Goal: Transaction & Acquisition: Book appointment/travel/reservation

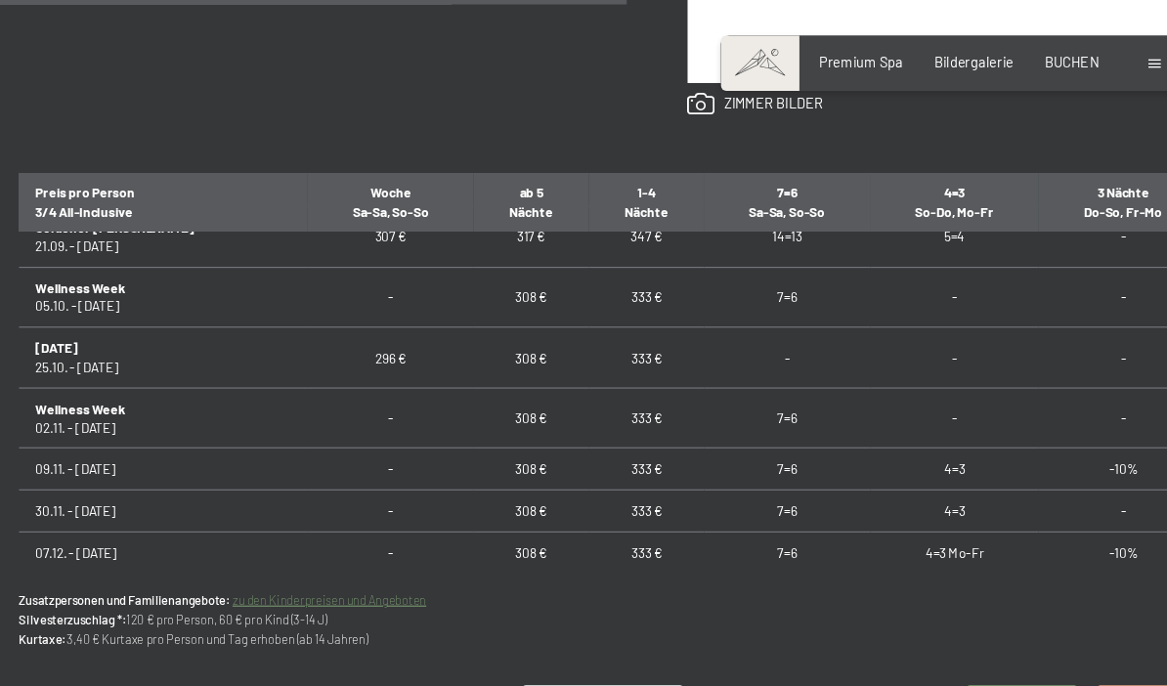
scroll to position [1110, 0]
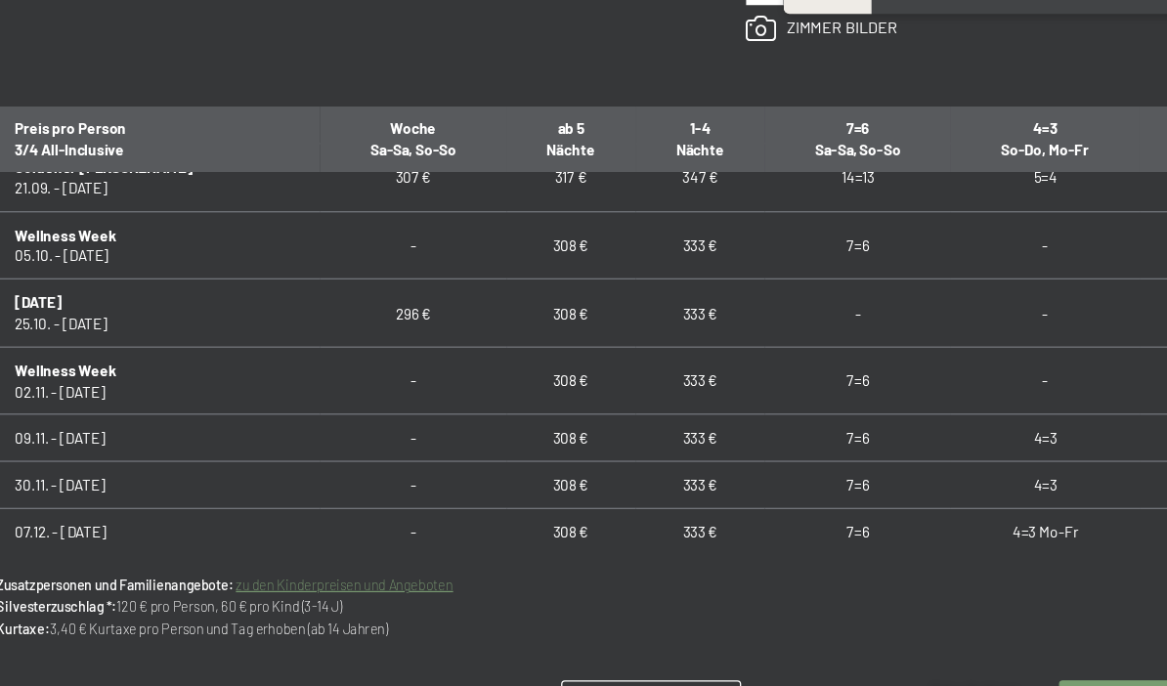
click at [825, 396] on td "4=3" at bounding box center [885, 414] width 150 height 37
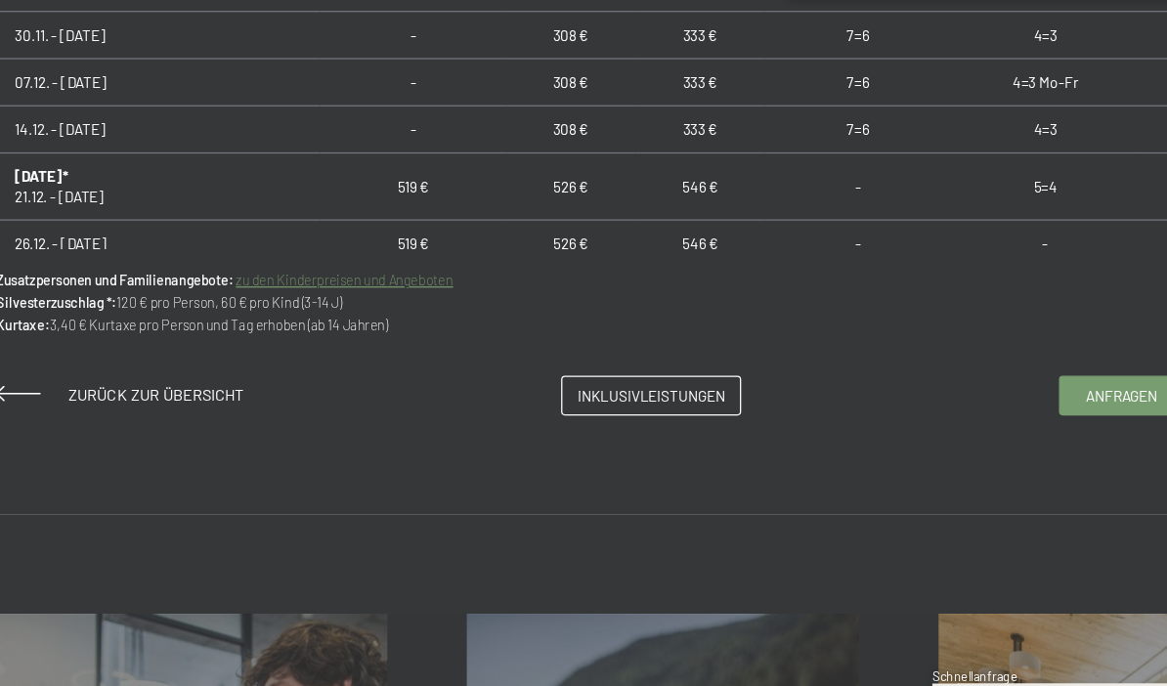
scroll to position [1339, 0]
click at [547, 384] on span "Inklusivleistungen" at bounding box center [574, 392] width 116 height 17
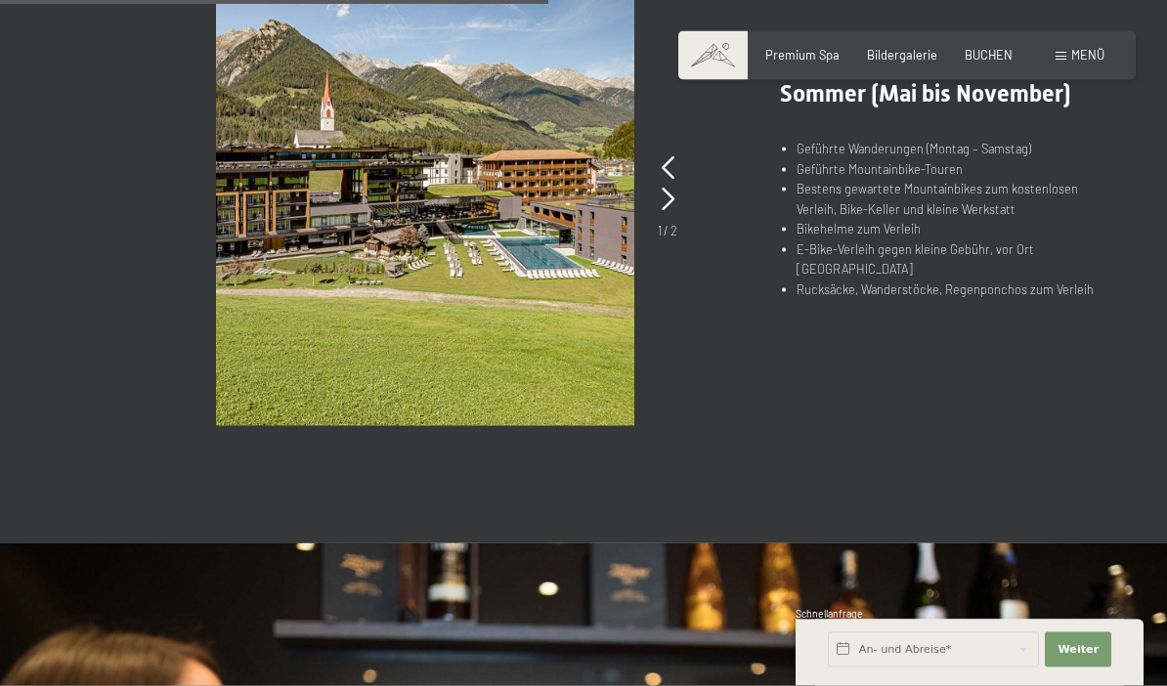
scroll to position [1312, 0]
click at [1082, 658] on span "Weiter" at bounding box center [1078, 650] width 41 height 16
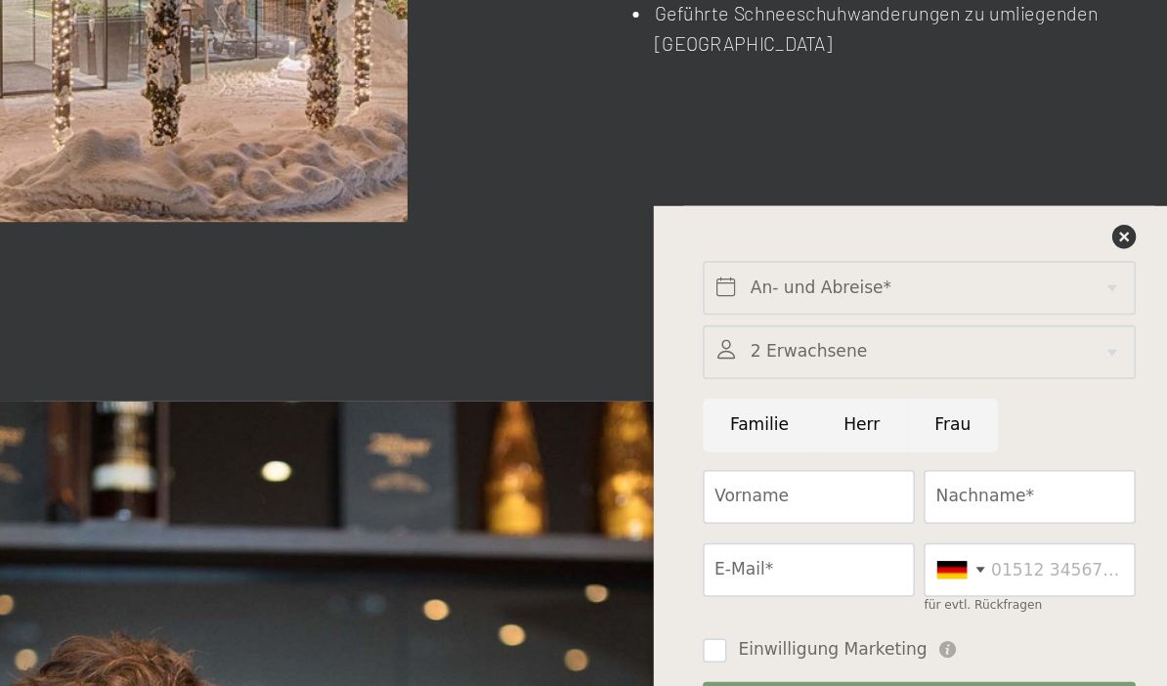
scroll to position [1408, 0]
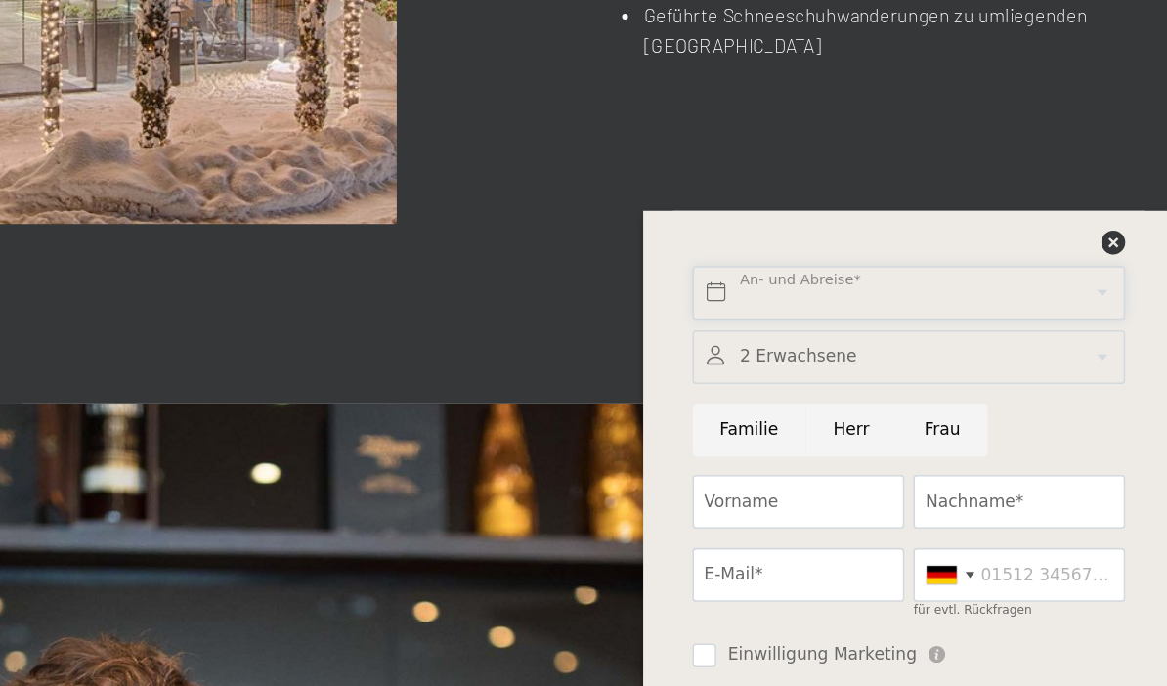
click at [828, 357] on input "text" at bounding box center [969, 374] width 283 height 35
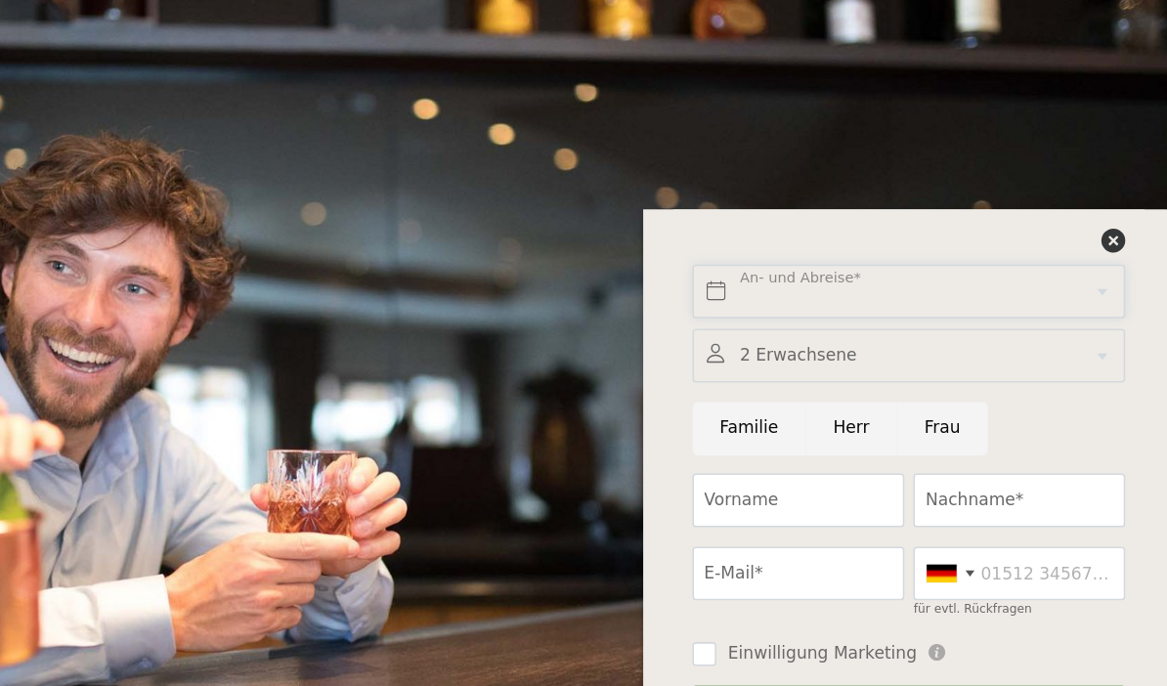
scroll to position [1738, 0]
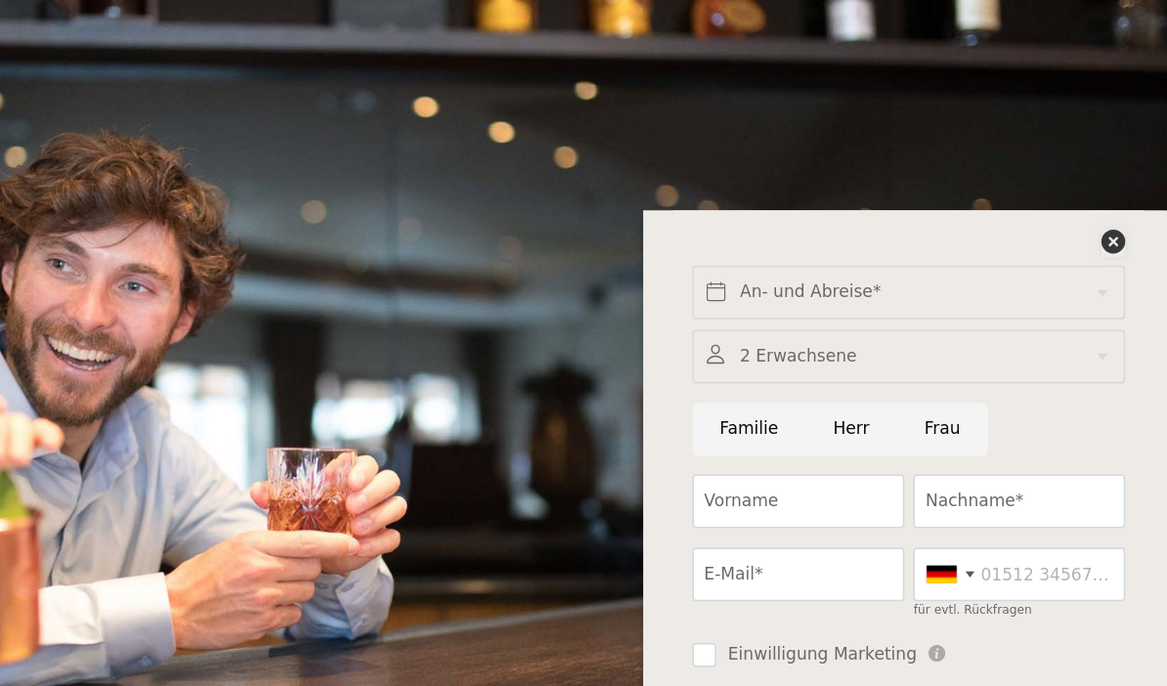
click at [1096, 333] on icon at bounding box center [1104, 341] width 16 height 16
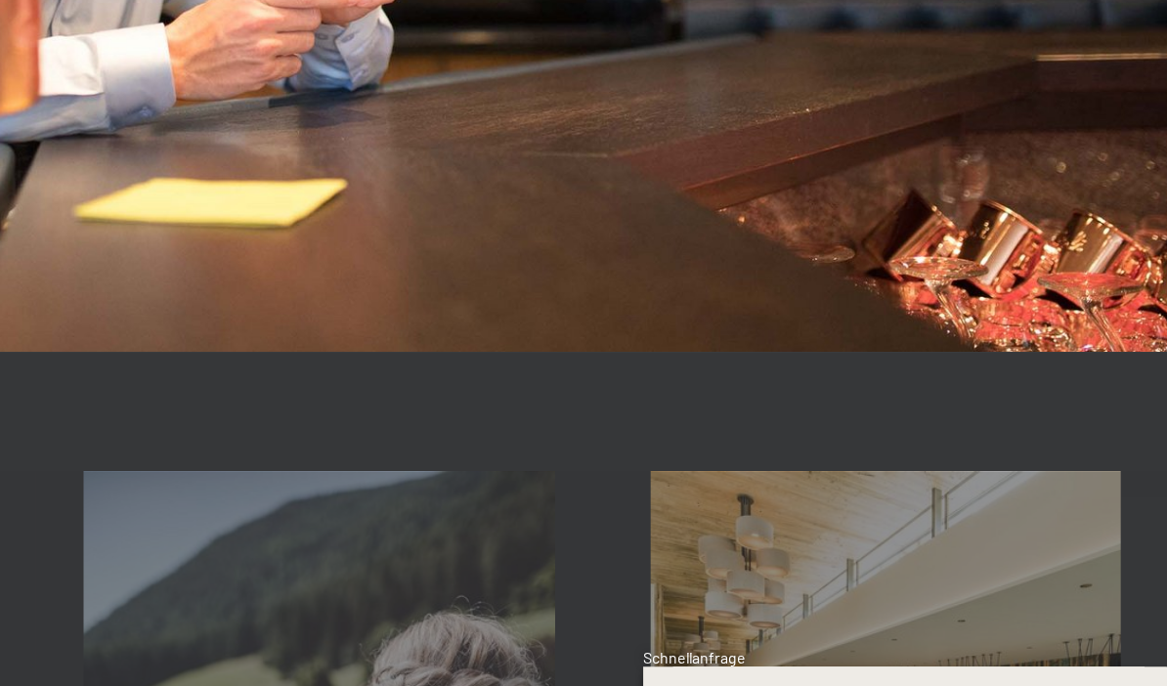
scroll to position [2103, 0]
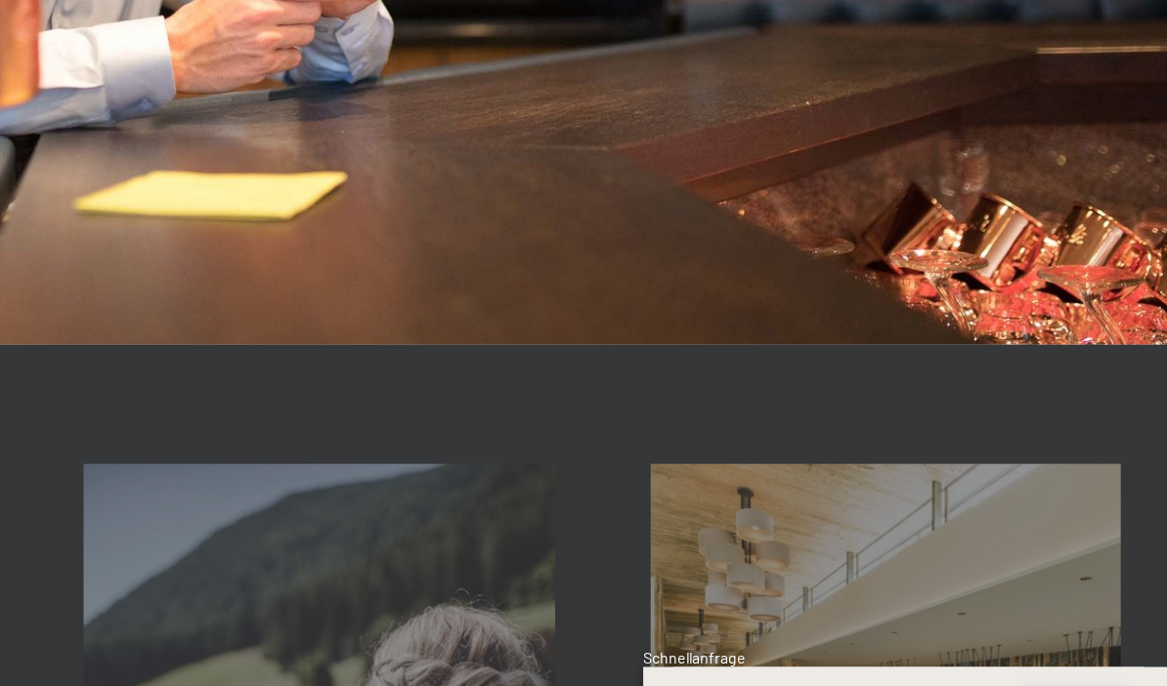
click at [1058, 642] on span "Weiter" at bounding box center [1078, 650] width 41 height 16
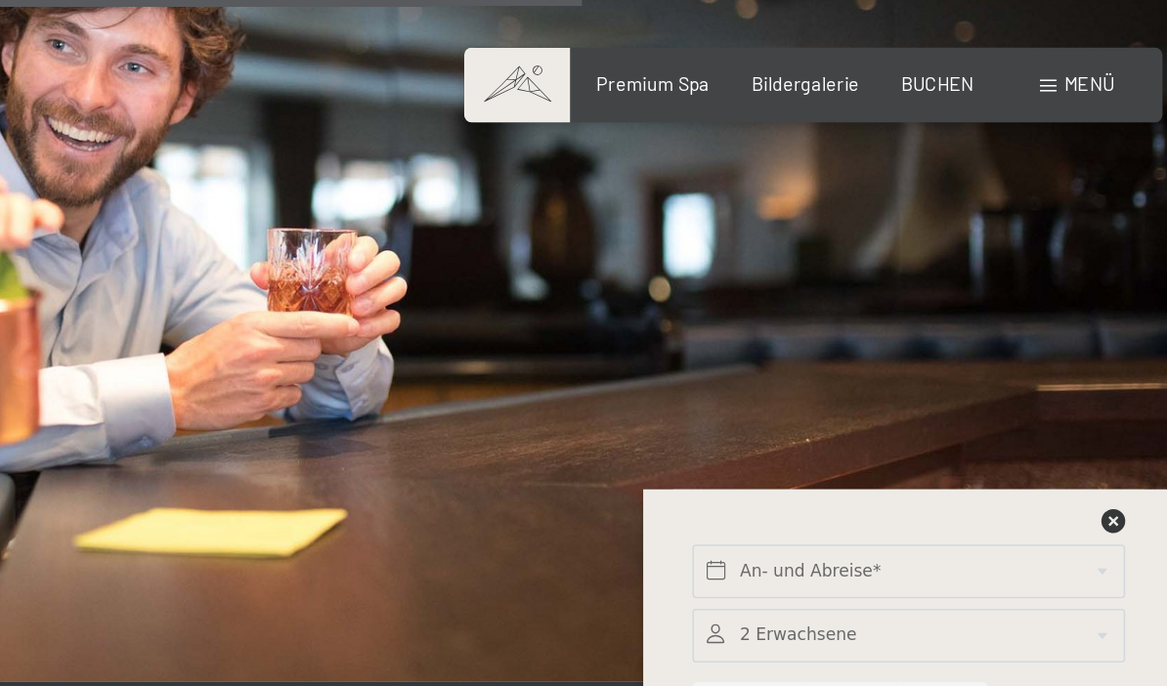
scroll to position [2064, 0]
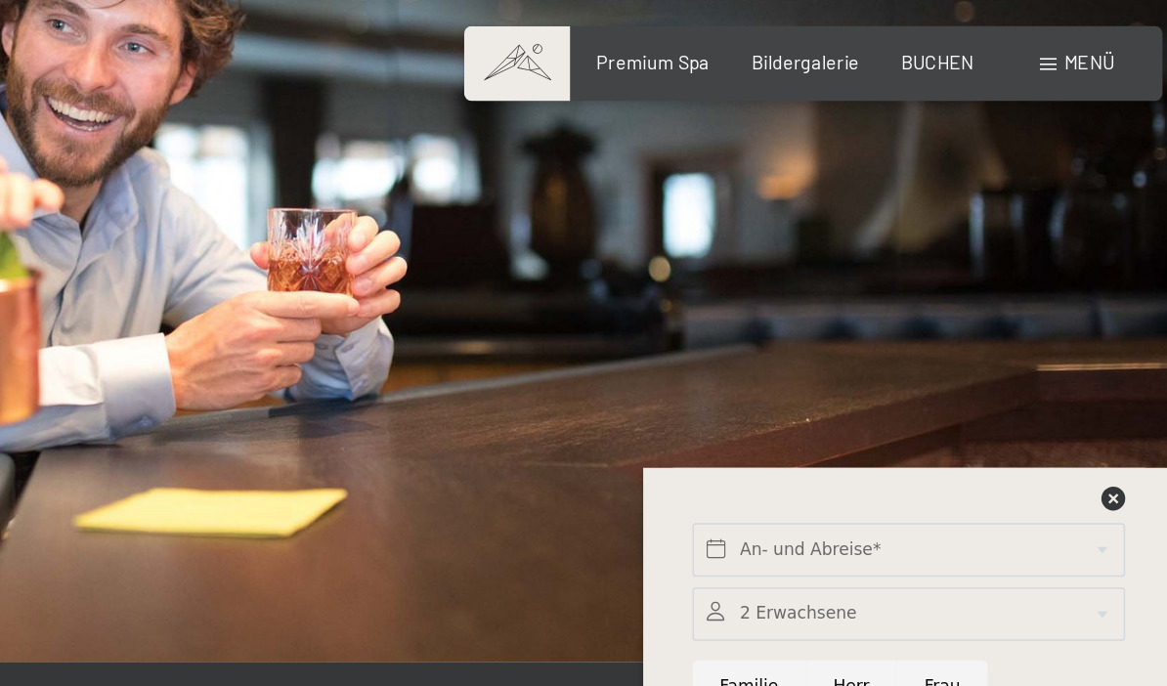
click at [965, 47] on span "BUCHEN" at bounding box center [989, 55] width 48 height 16
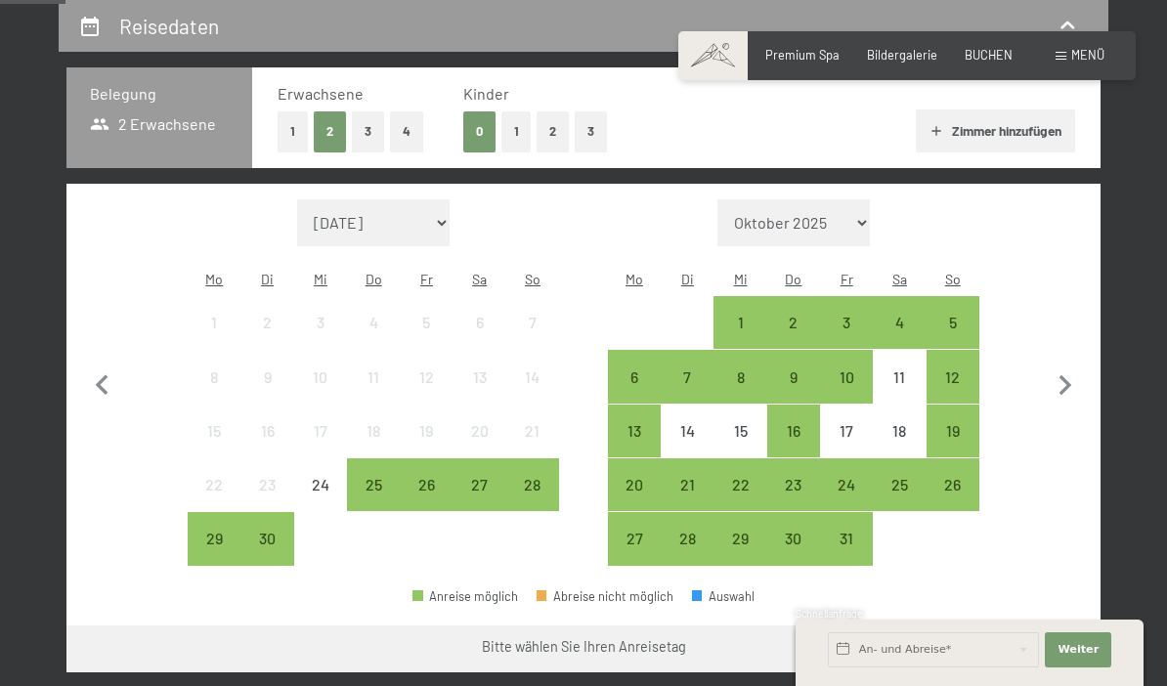
scroll to position [376, 0]
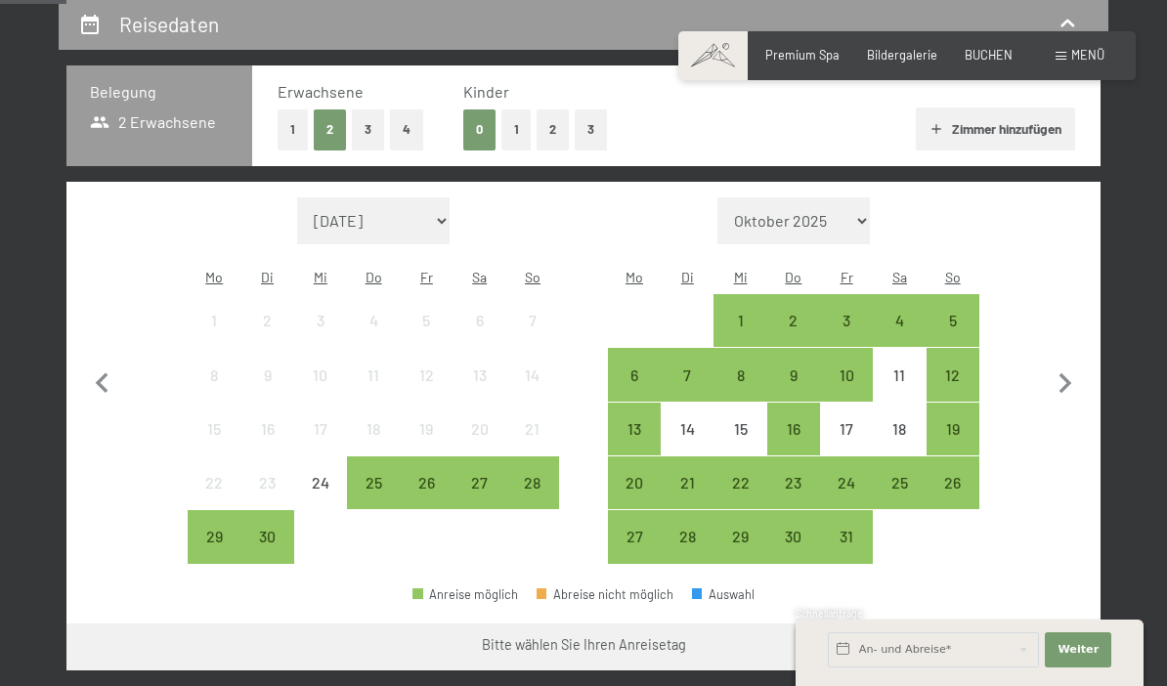
click at [1067, 373] on icon "button" at bounding box center [1066, 383] width 13 height 21
select select "2025-10-01"
select select "2025-11-01"
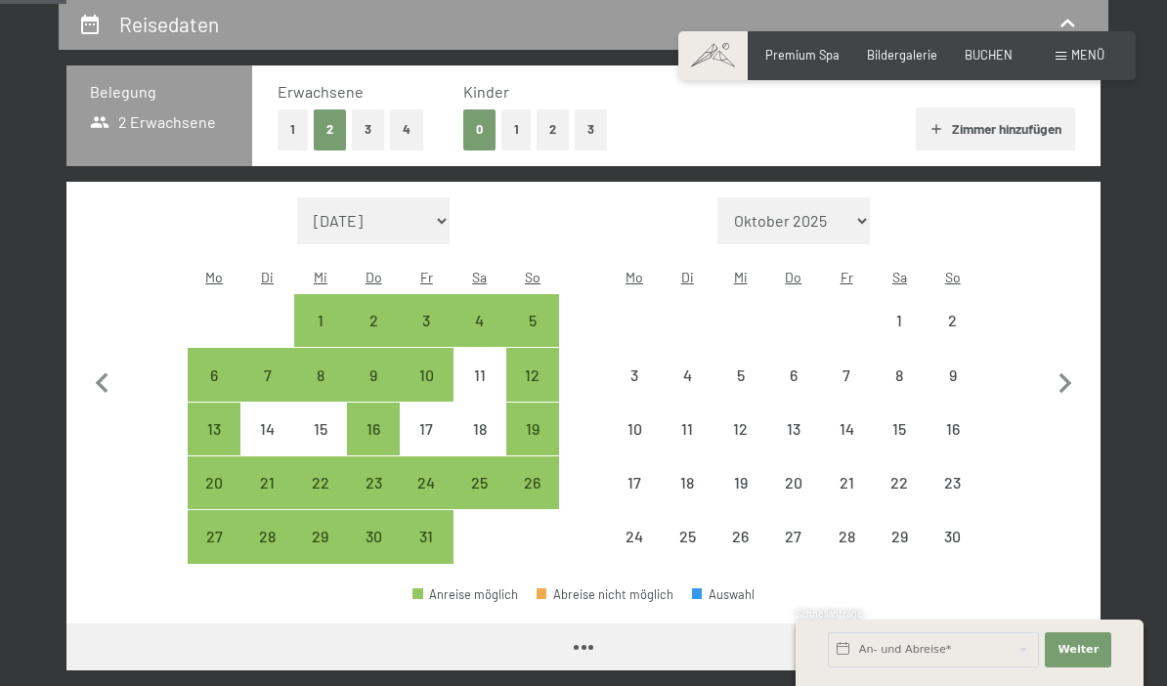
select select "2025-10-01"
select select "2025-11-01"
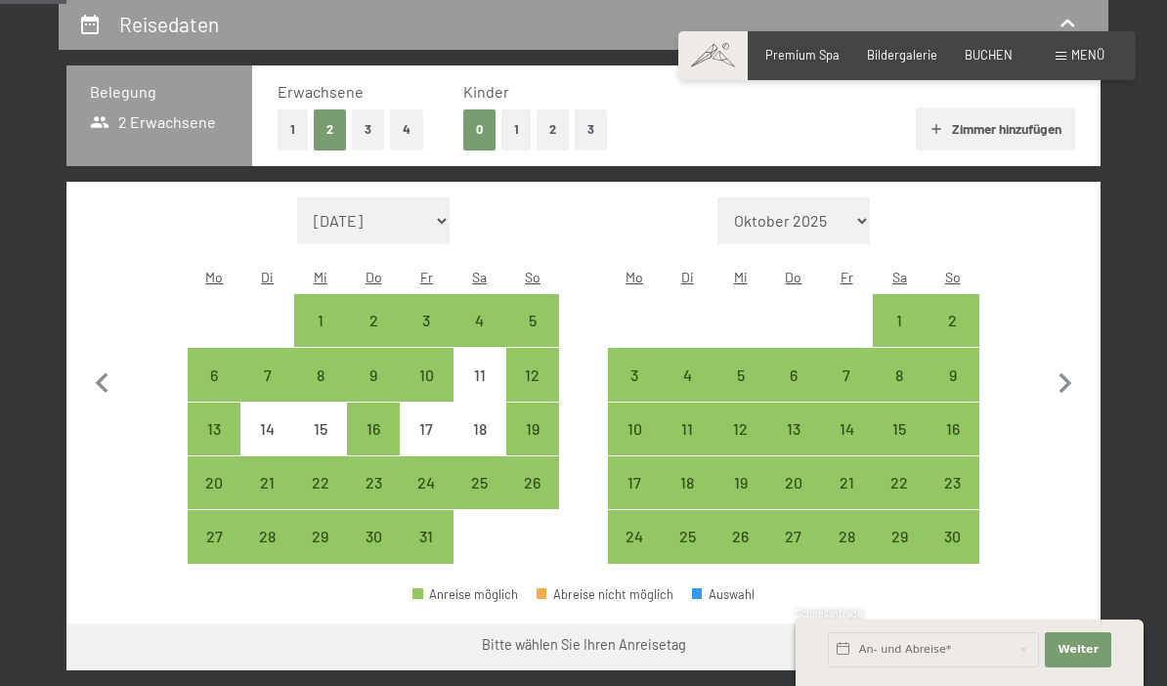
click at [1075, 364] on icon "button" at bounding box center [1065, 384] width 41 height 41
select select "2025-11-01"
select select "2025-12-01"
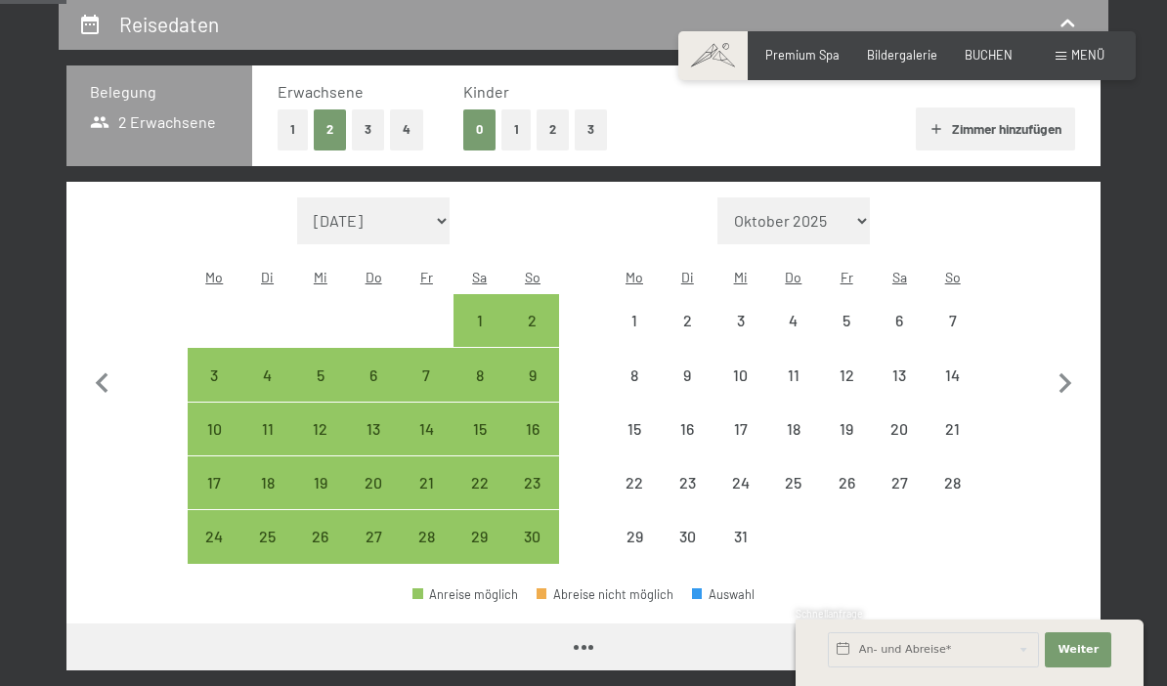
select select "2025-11-01"
select select "2025-12-01"
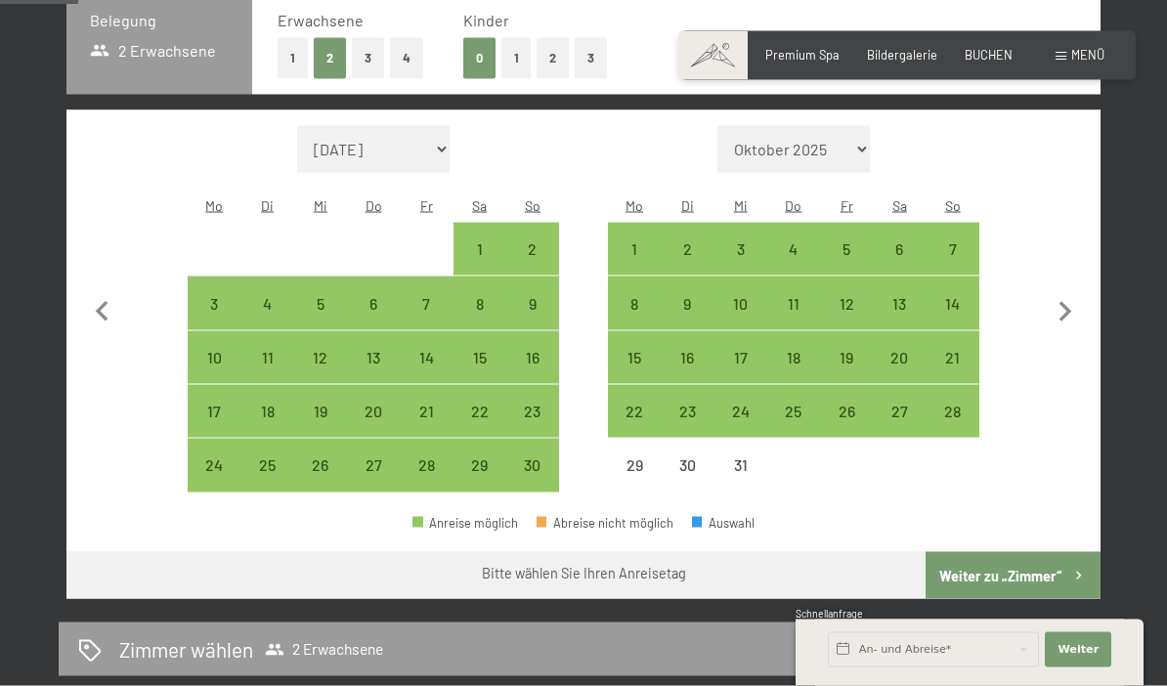
scroll to position [449, 0]
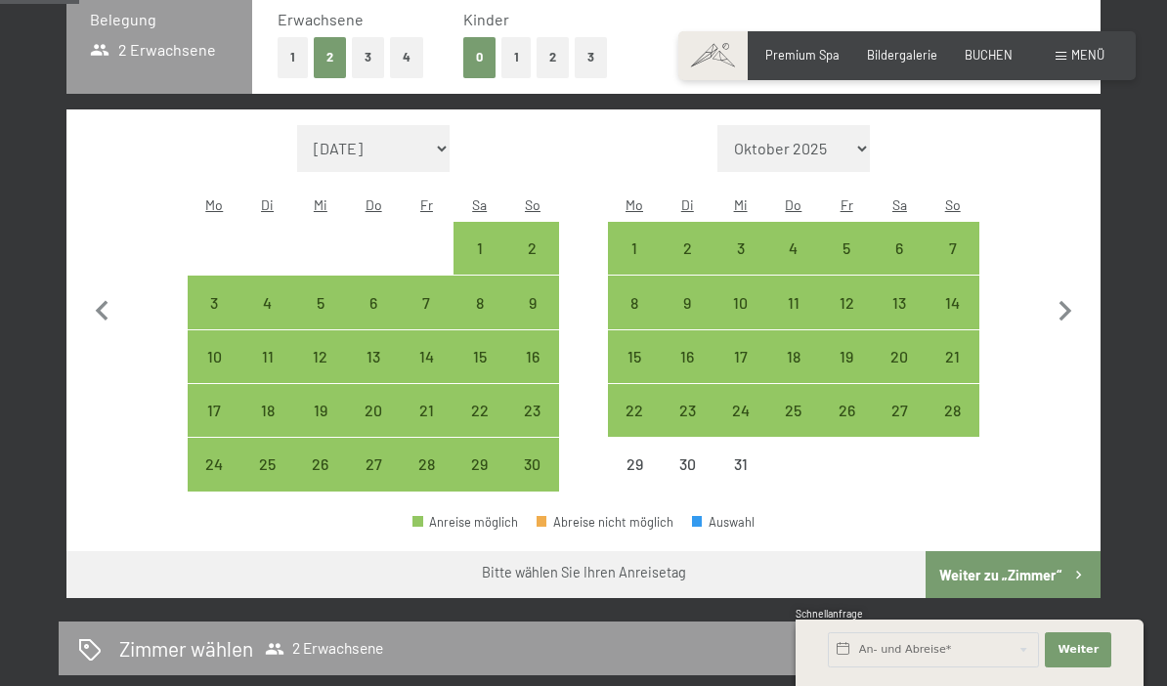
click at [955, 349] on div "21" at bounding box center [953, 373] width 49 height 49
select select "2025-11-01"
select select "2025-12-01"
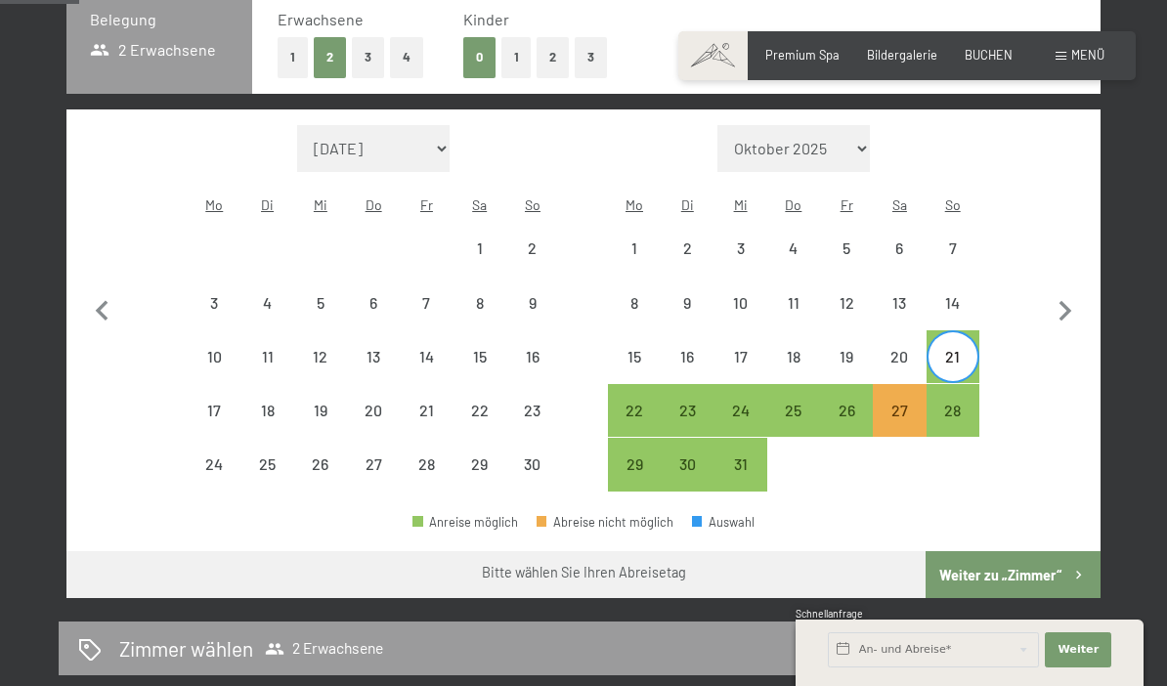
click at [808, 403] on div "25" at bounding box center [793, 427] width 49 height 49
select select "2025-11-01"
select select "2025-12-01"
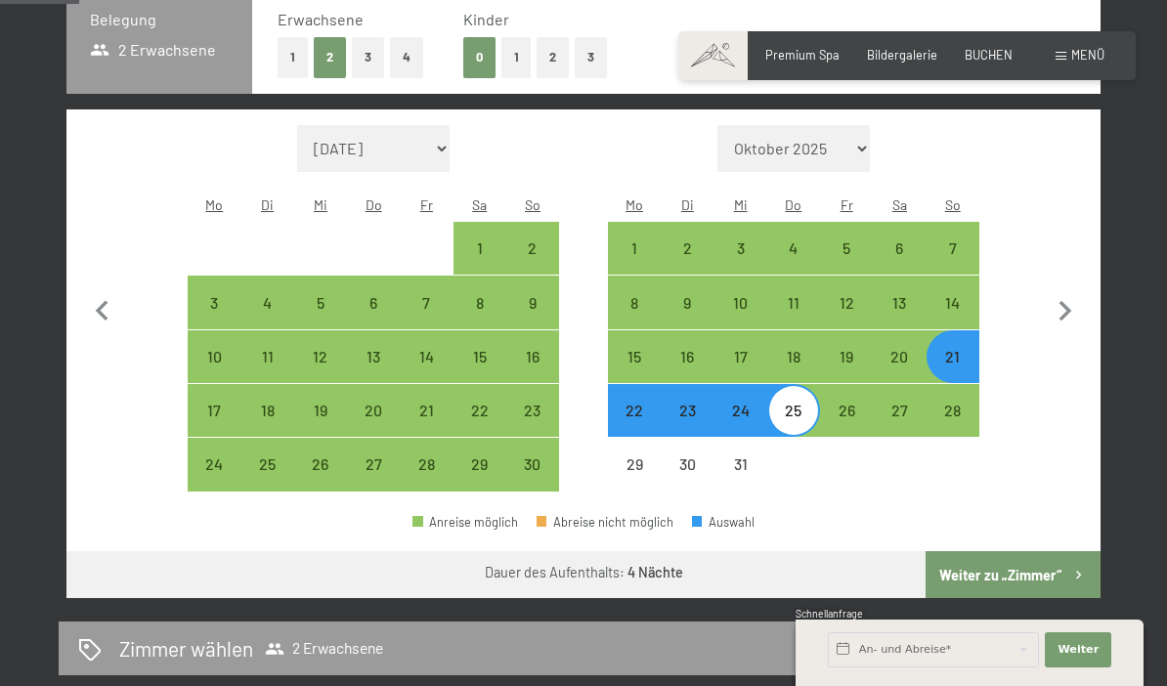
click at [1032, 553] on button "Weiter zu „Zimmer“" at bounding box center [1013, 574] width 175 height 47
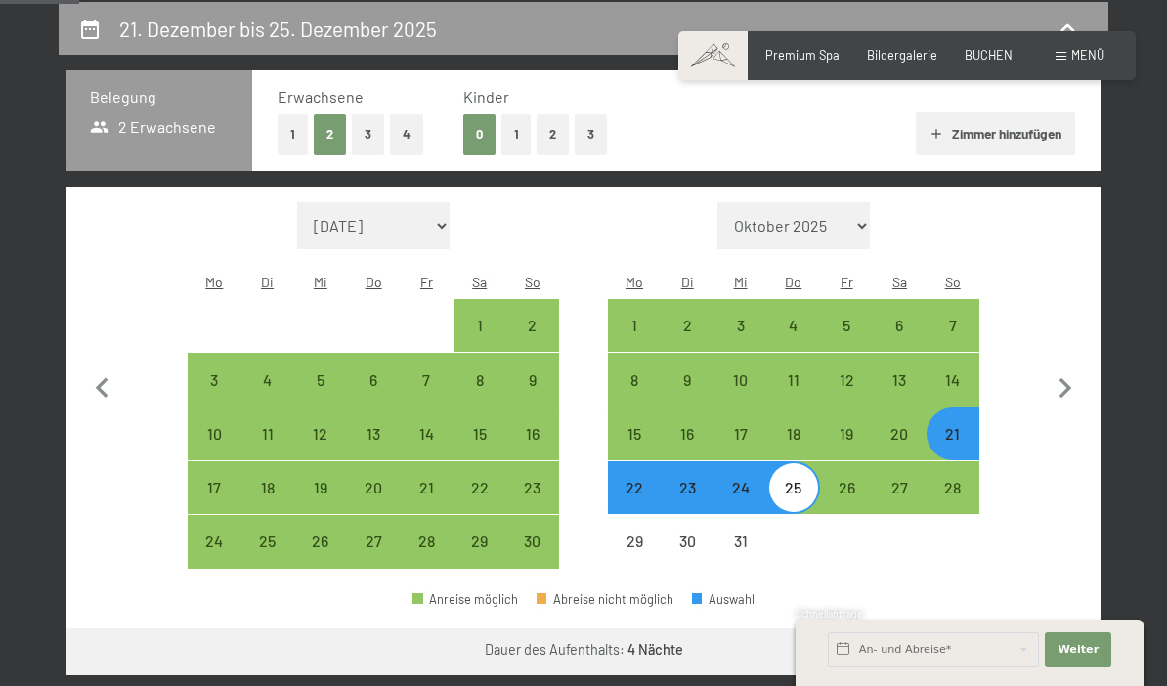
select select "2025-11-01"
select select "2025-12-01"
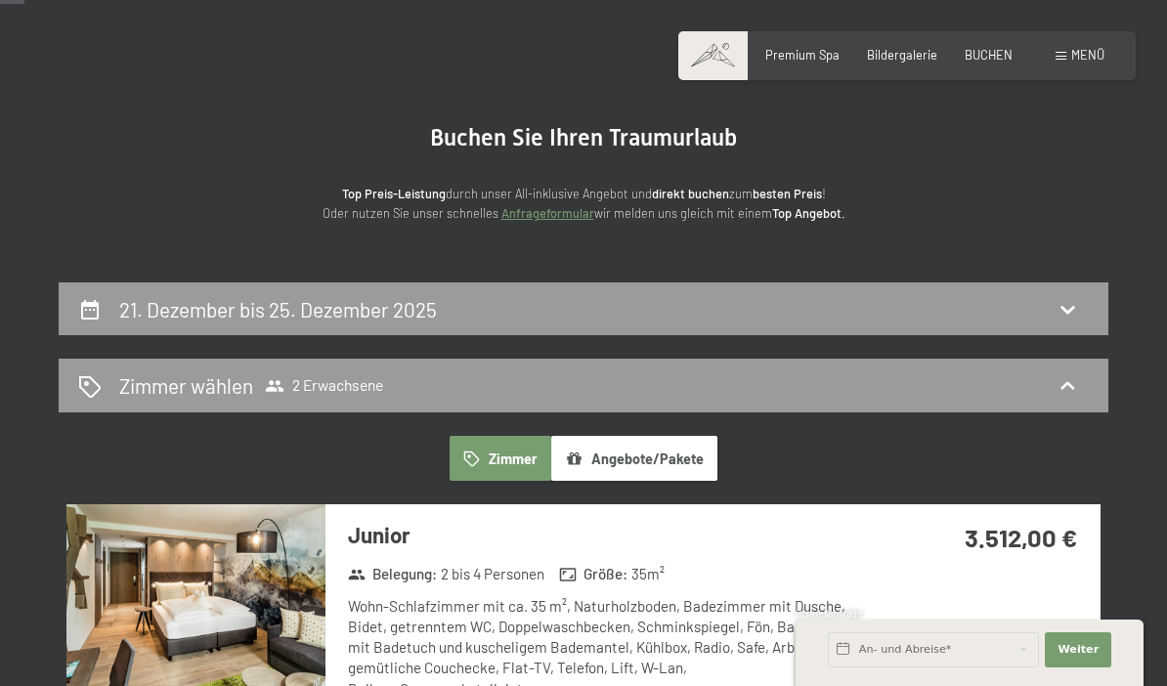
scroll to position [0, 0]
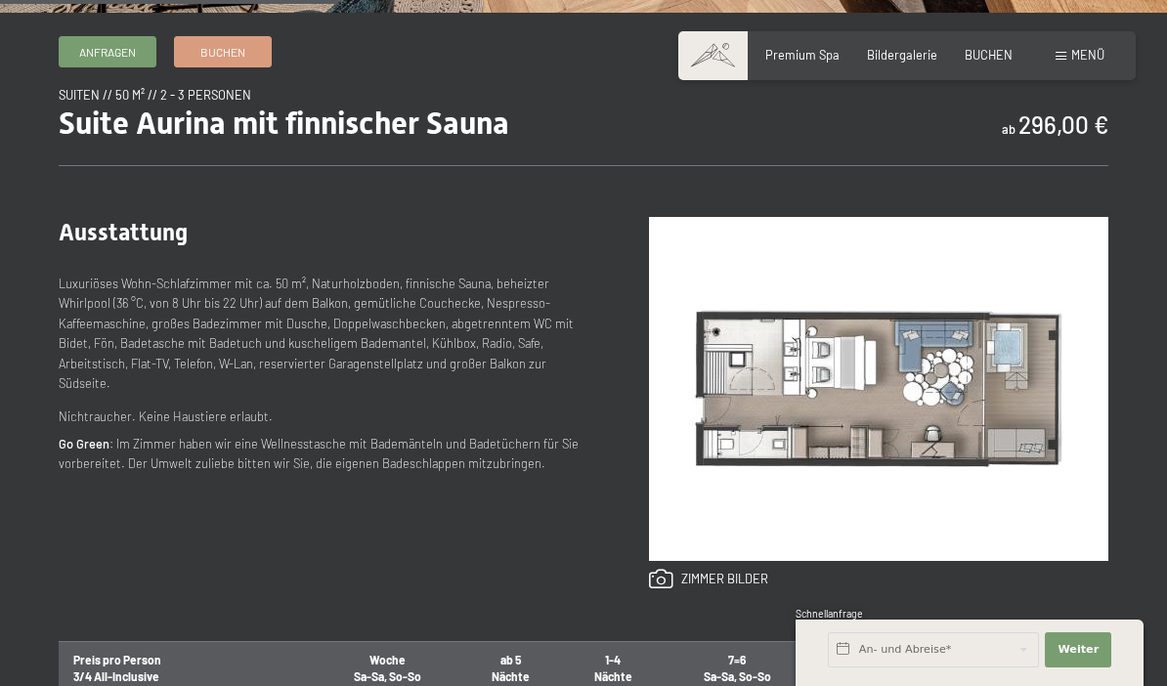
scroll to position [654, 0]
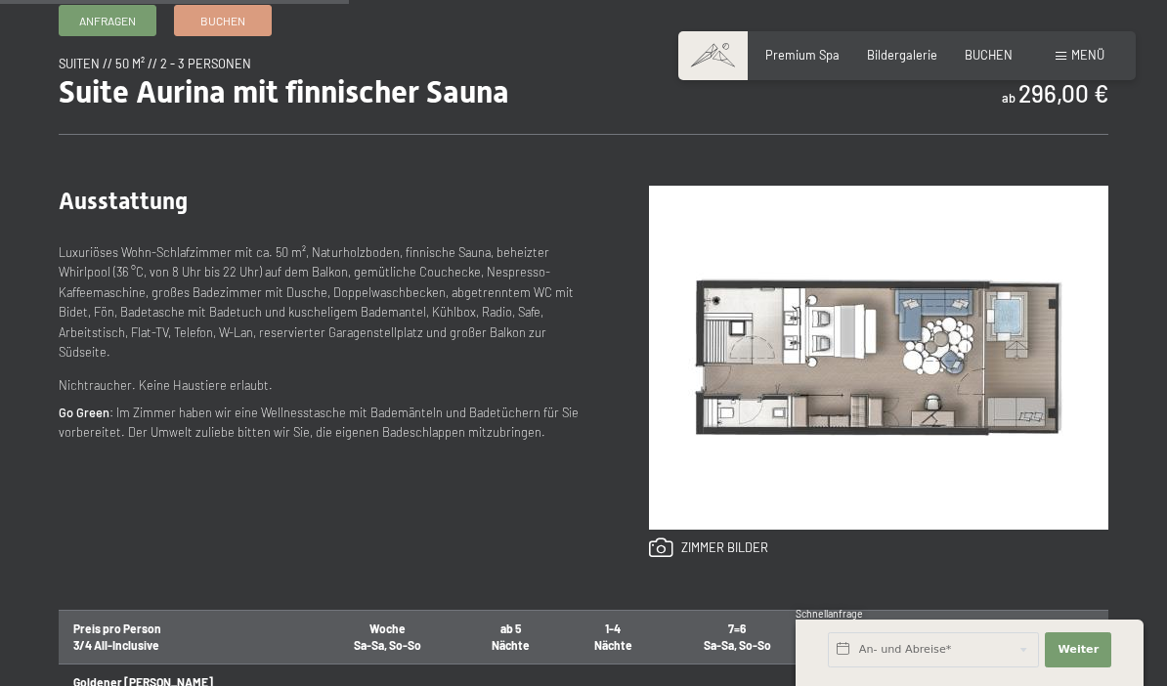
click at [210, 25] on span "Buchen" at bounding box center [222, 21] width 45 height 17
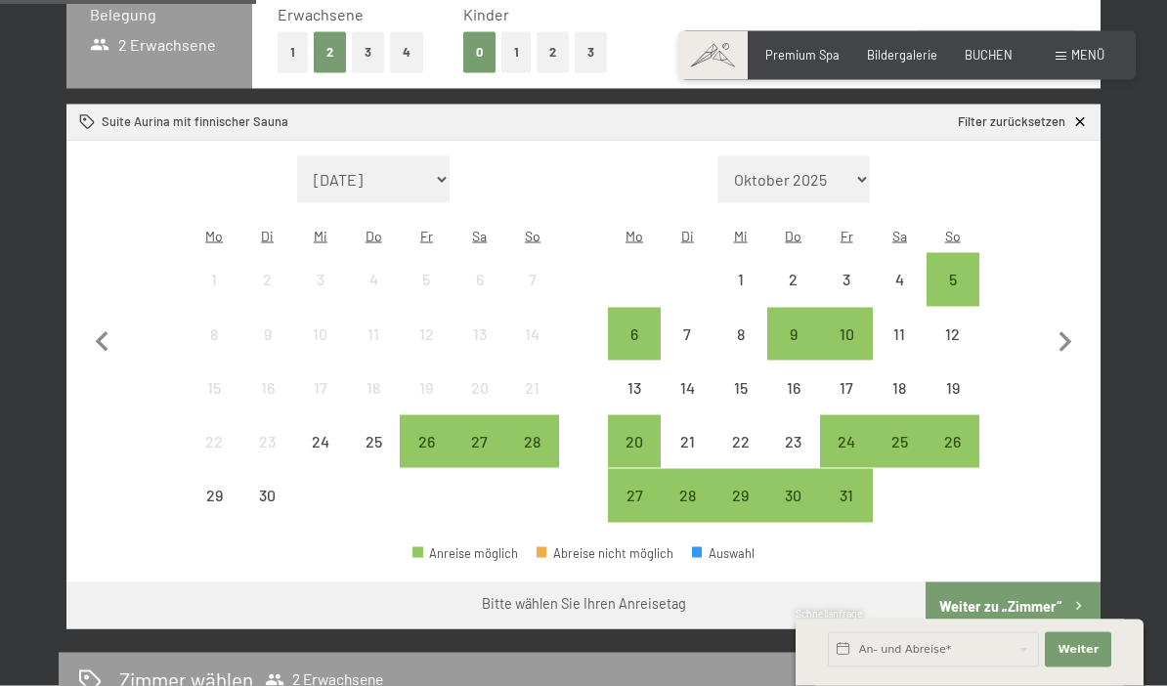
scroll to position [456, 0]
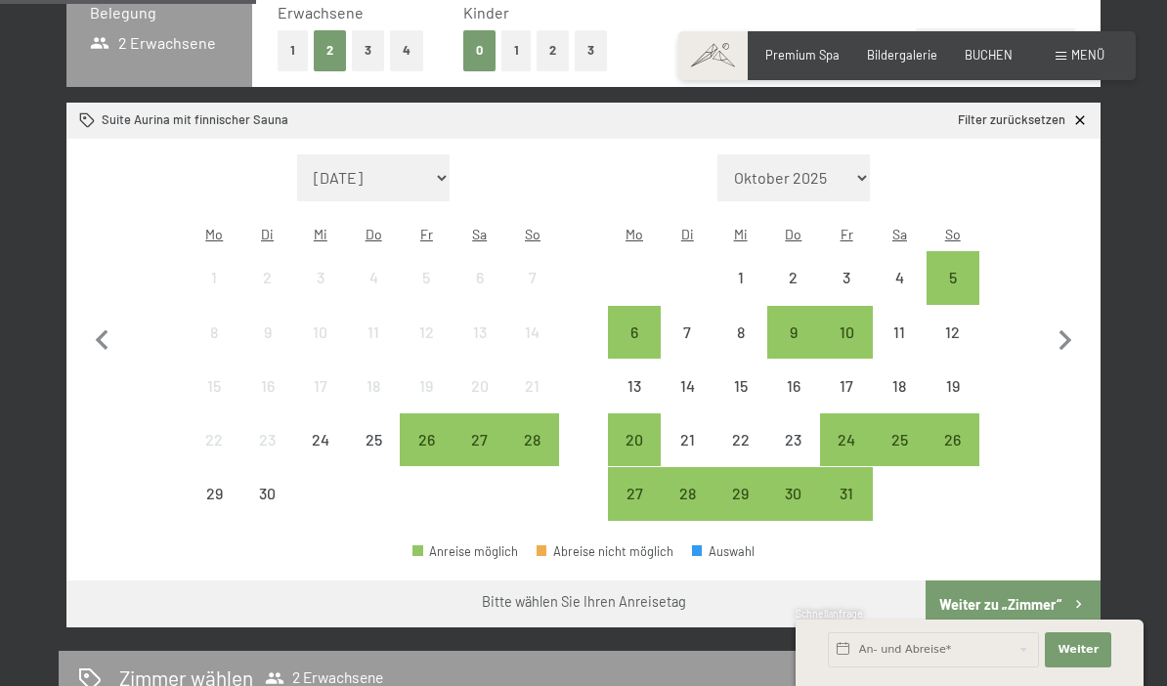
click at [639, 486] on div "27" at bounding box center [634, 510] width 49 height 49
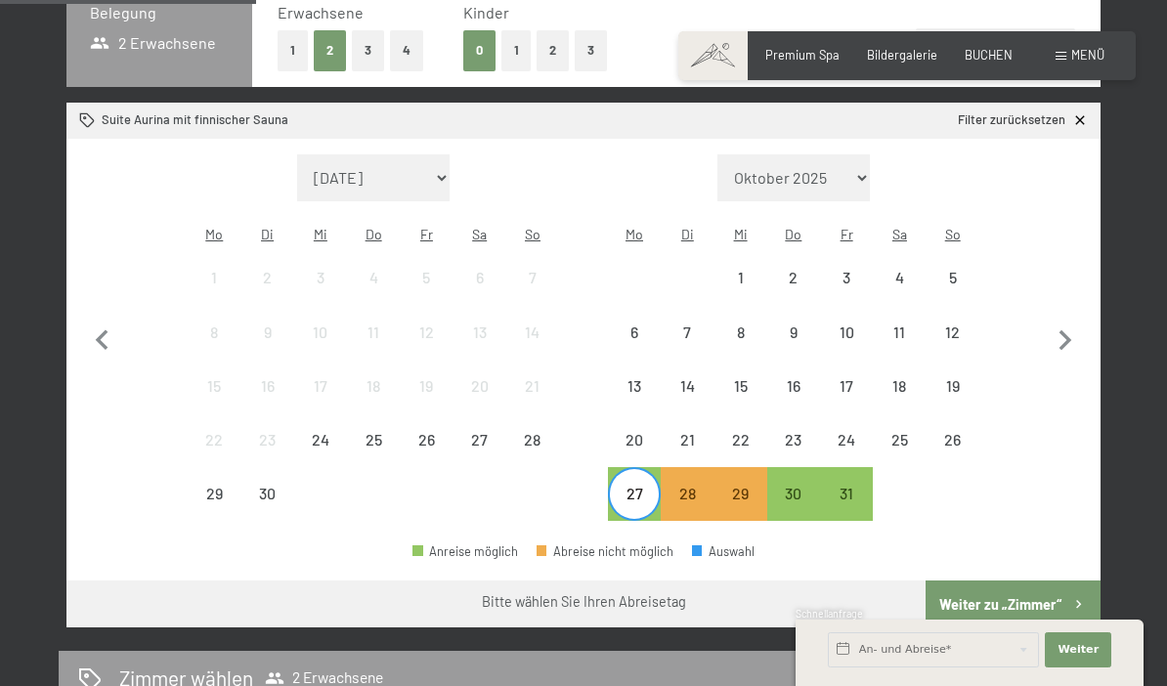
click at [794, 486] on div "30" at bounding box center [793, 510] width 49 height 49
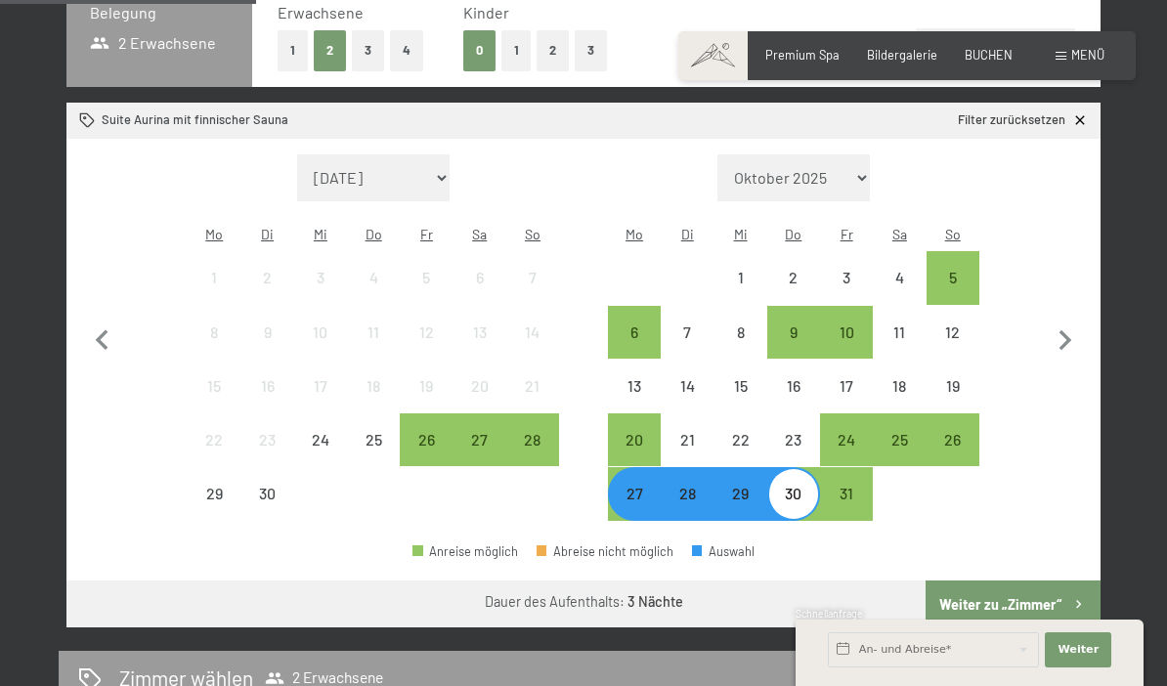
click at [1023, 583] on button "Weiter zu „Zimmer“" at bounding box center [1013, 604] width 175 height 47
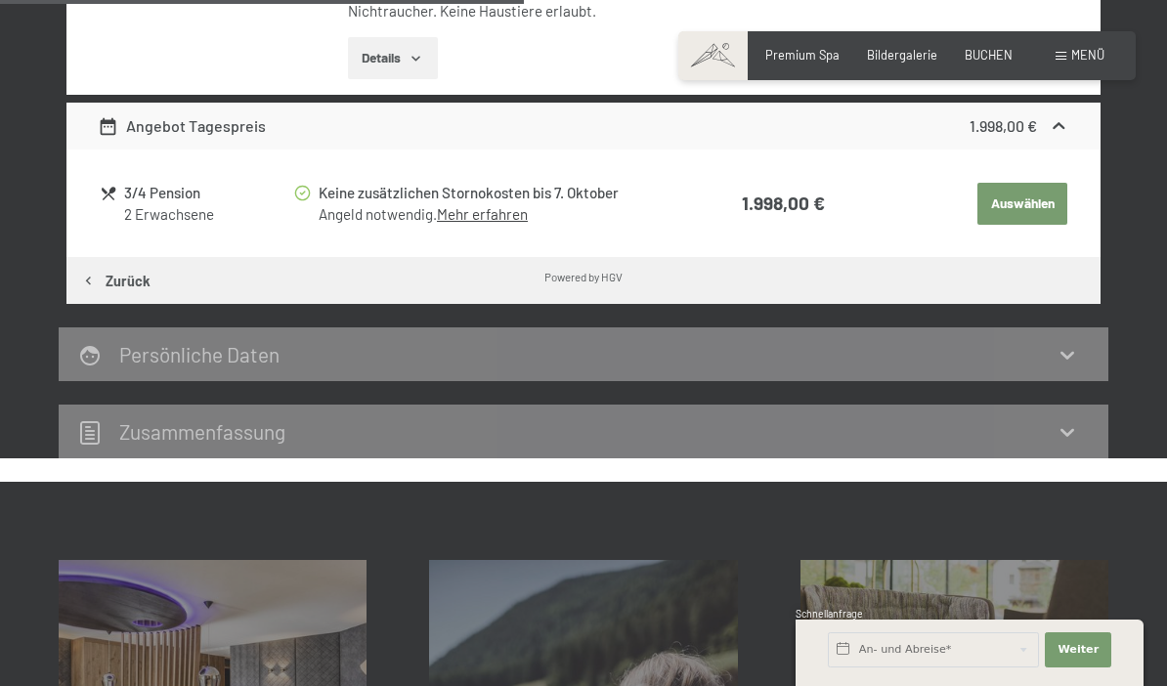
scroll to position [755, 0]
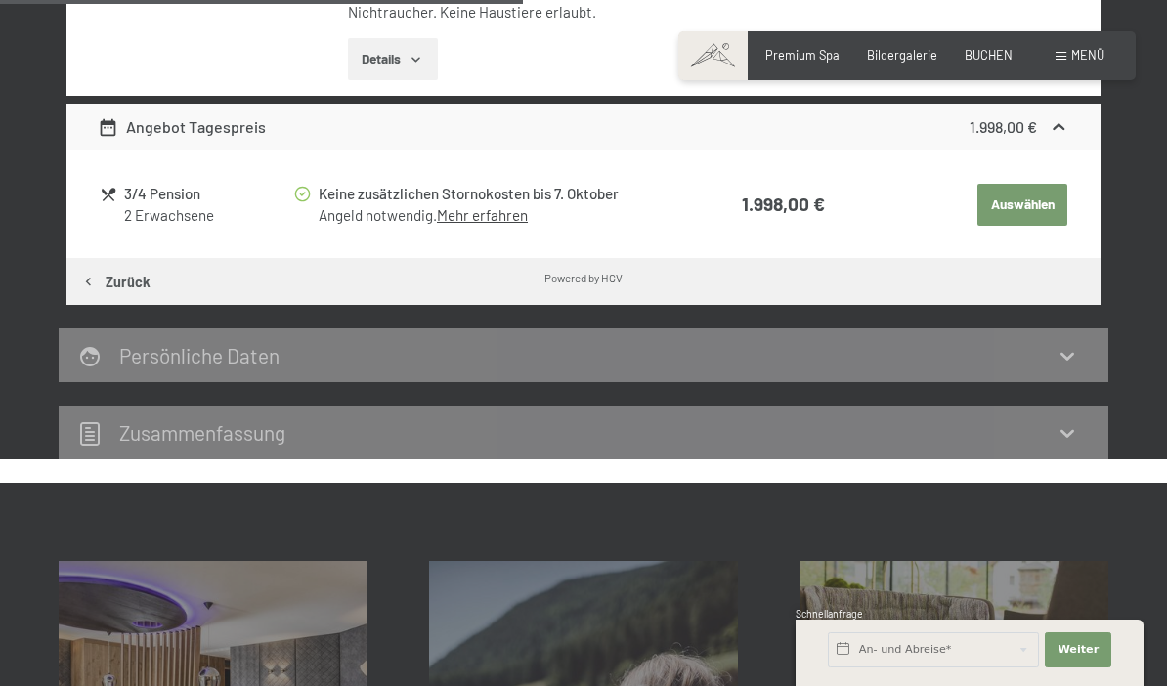
click at [510, 215] on link "Mehr erfahren" at bounding box center [482, 215] width 91 height 18
click at [1041, 196] on button "Auswählen" at bounding box center [1023, 205] width 90 height 43
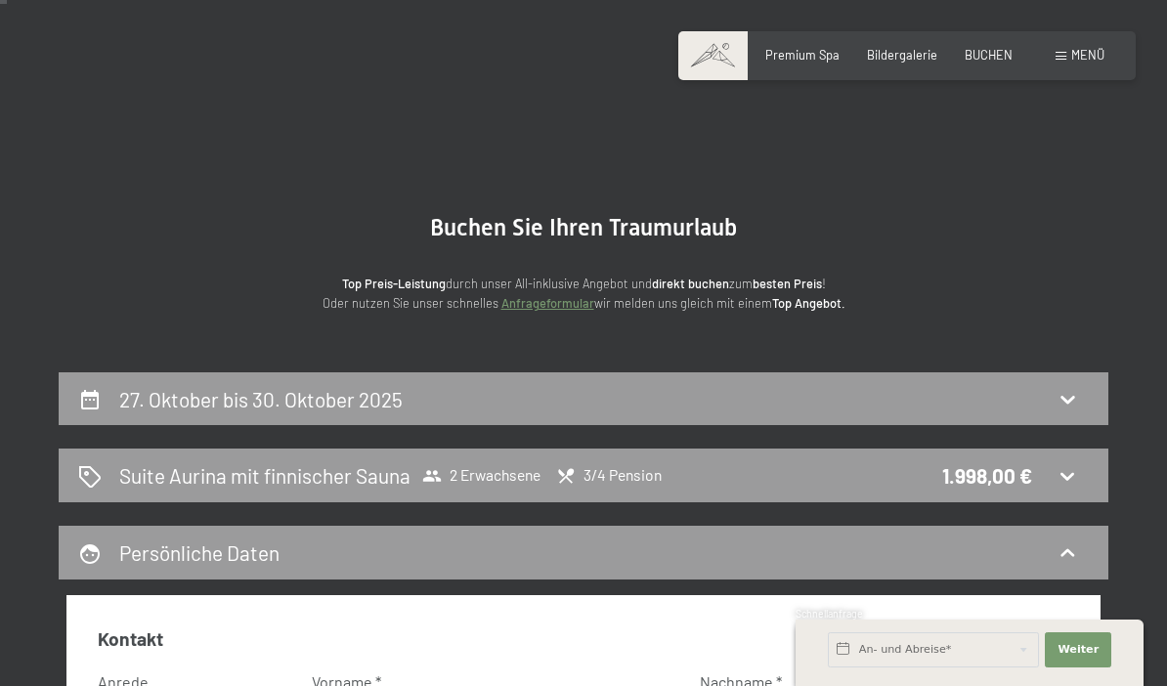
scroll to position [0, 0]
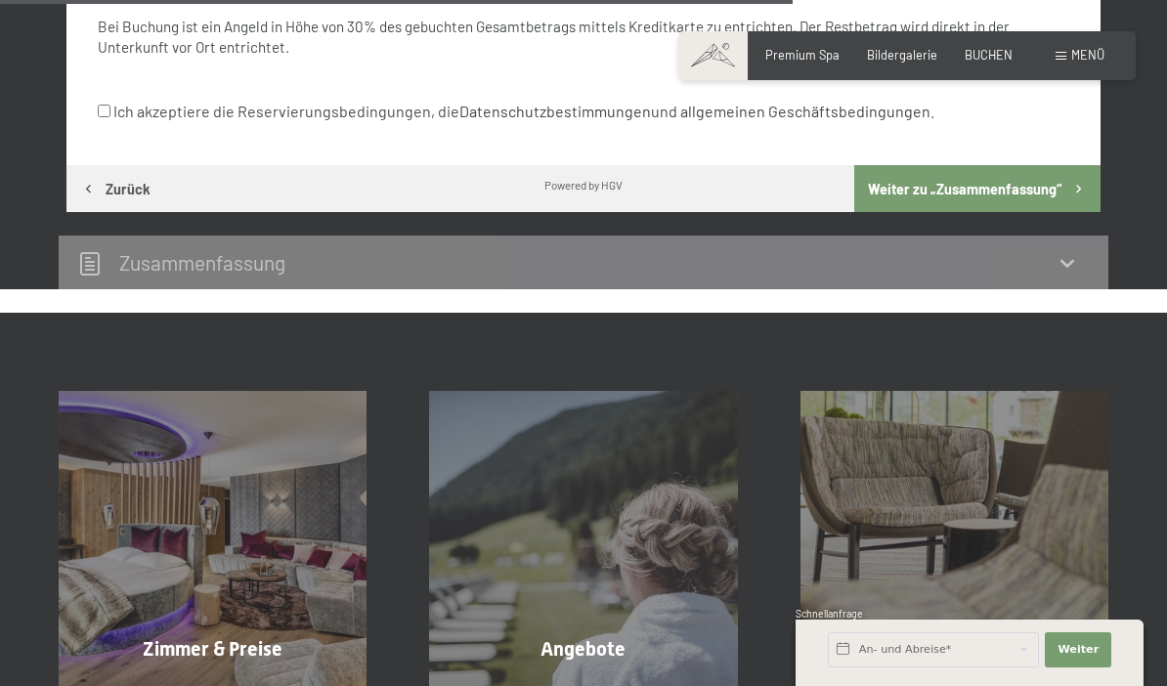
click at [1055, 175] on button "Weiter zu „Zusammen­fassung“" at bounding box center [977, 188] width 246 height 47
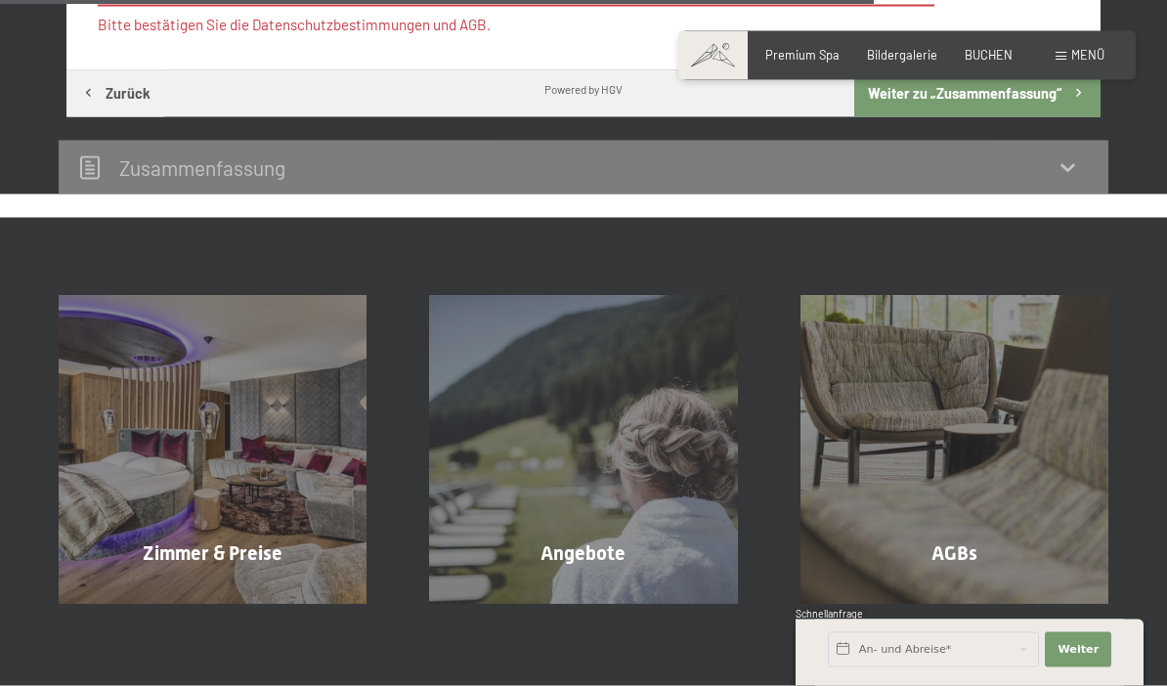
scroll to position [1637, 0]
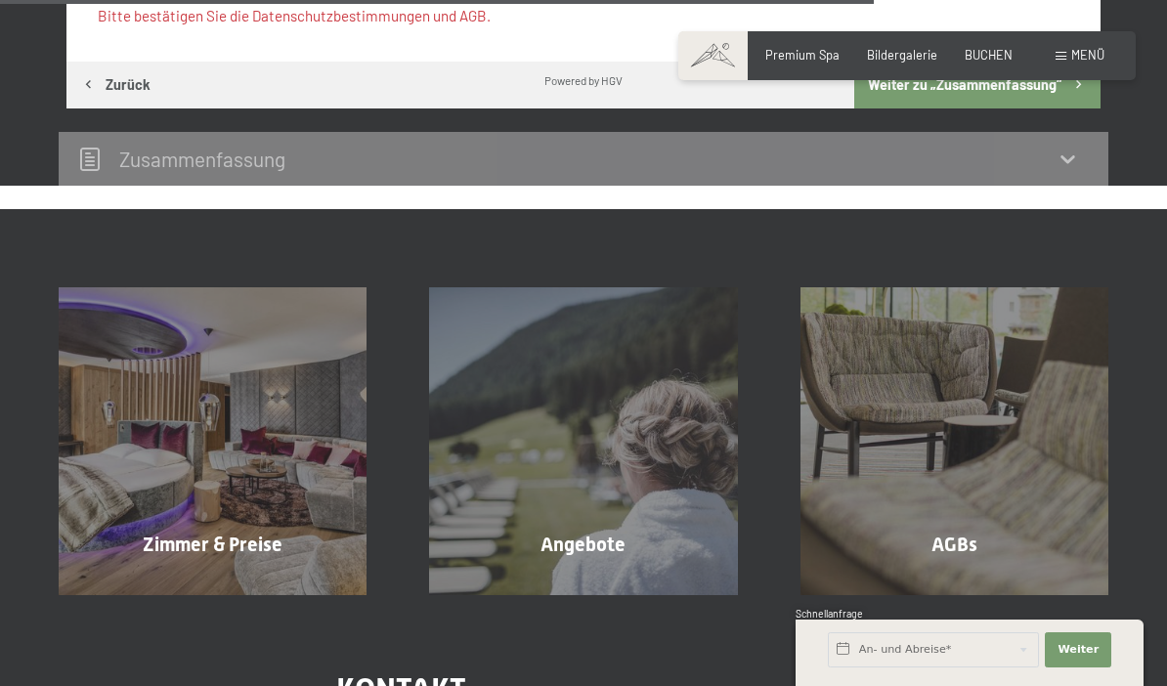
click at [143, 371] on div "Zimmer & Preise Mehr erfahren" at bounding box center [212, 441] width 370 height 308
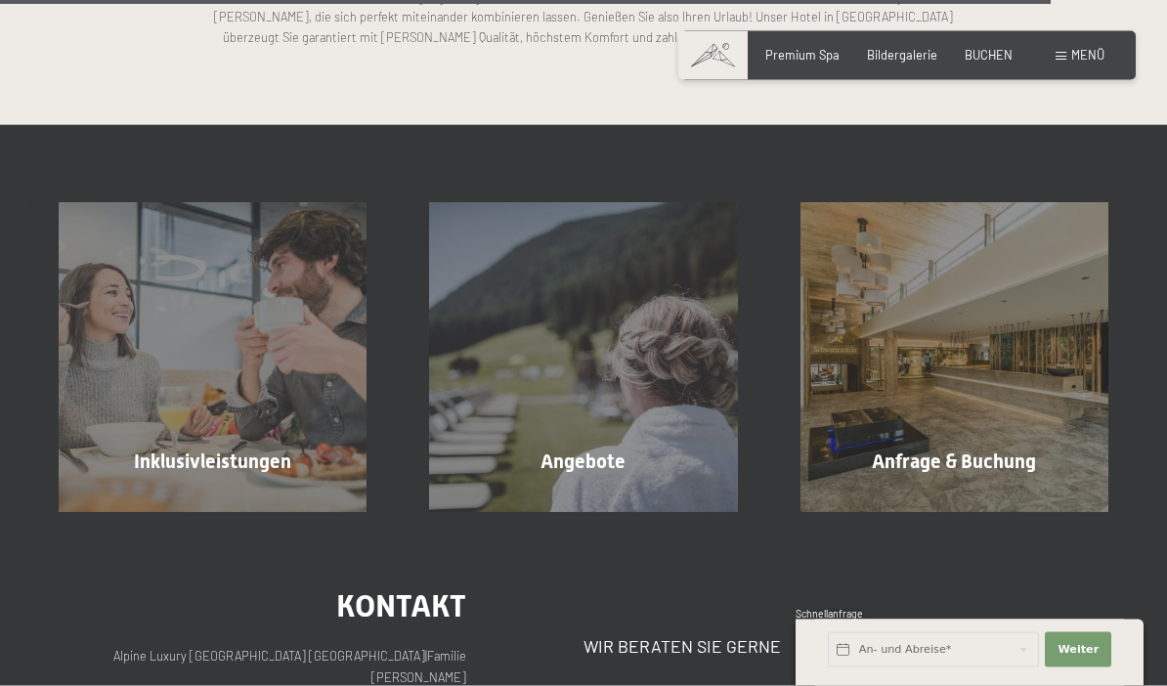
scroll to position [4329, 0]
